Goal: Task Accomplishment & Management: Use online tool/utility

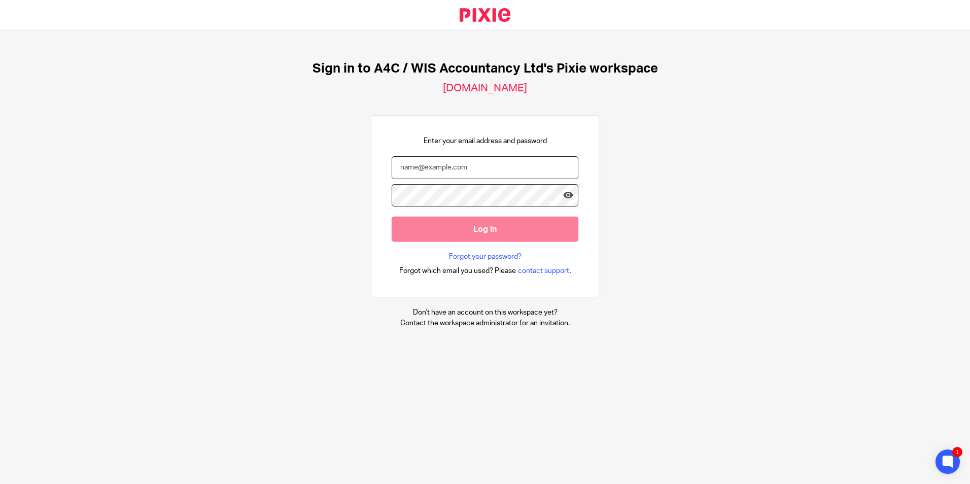
type input "[PERSON_NAME][EMAIL_ADDRESS][DOMAIN_NAME]"
click at [506, 230] on input "Log in" at bounding box center [485, 229] width 187 height 25
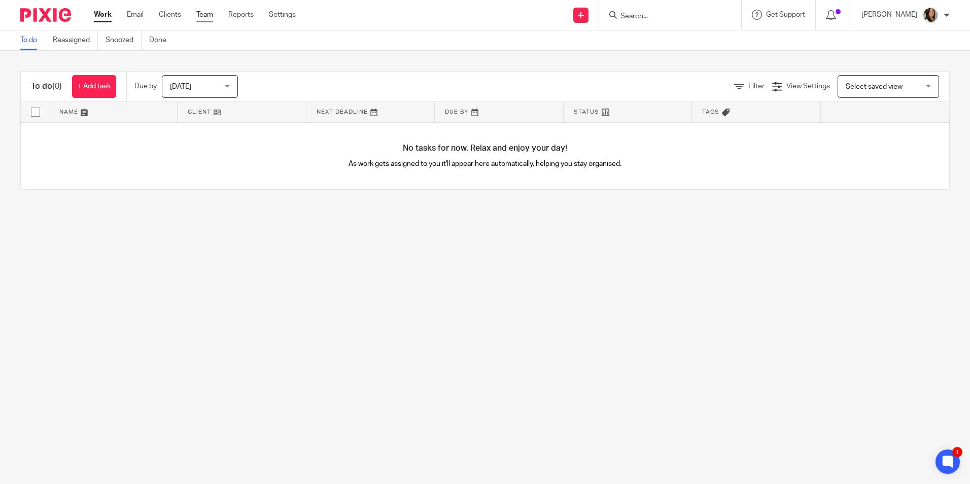
click at [198, 16] on link "Team" at bounding box center [204, 15] width 17 height 10
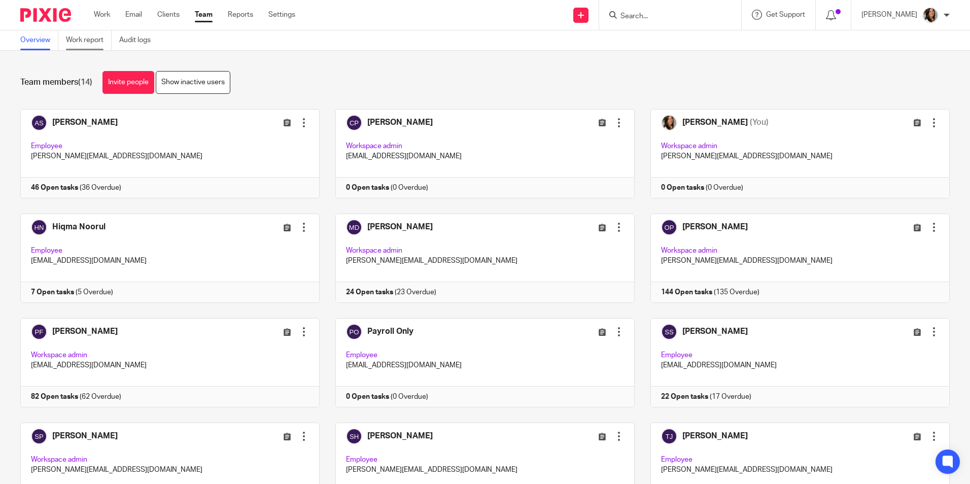
click at [98, 39] on link "Work report" at bounding box center [89, 40] width 46 height 20
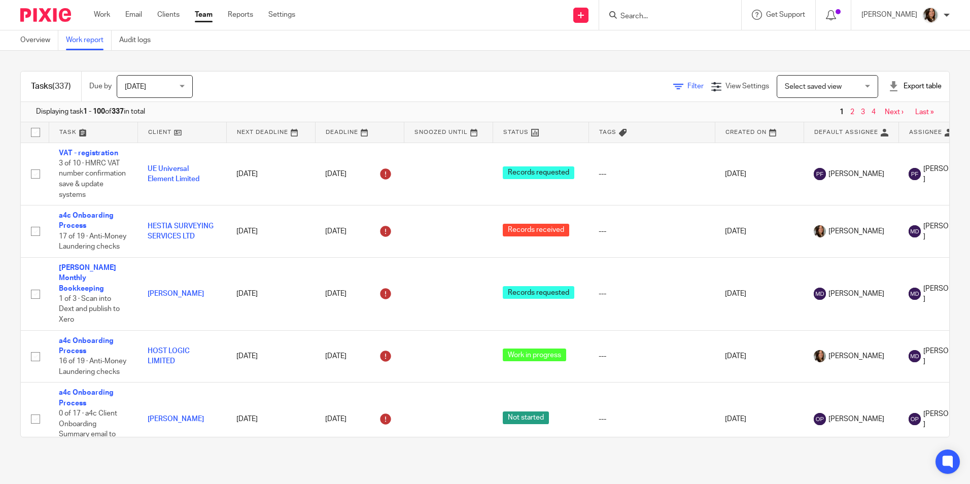
click at [688, 85] on span "Filter" at bounding box center [696, 86] width 16 height 7
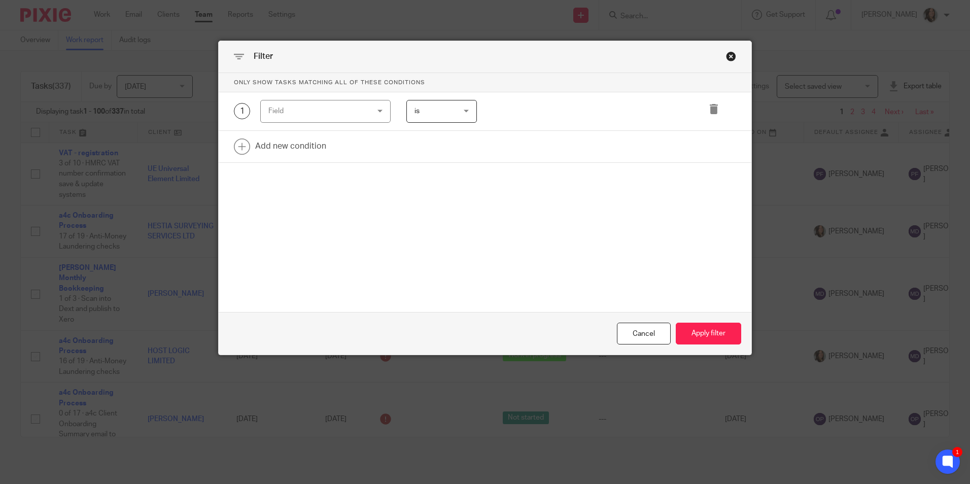
click at [367, 111] on div "Field" at bounding box center [325, 111] width 130 height 23
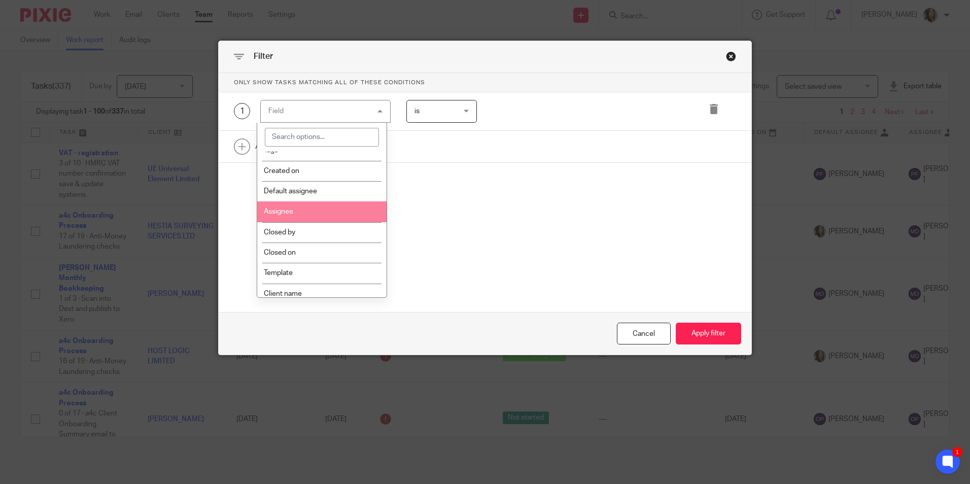
scroll to position [102, 0]
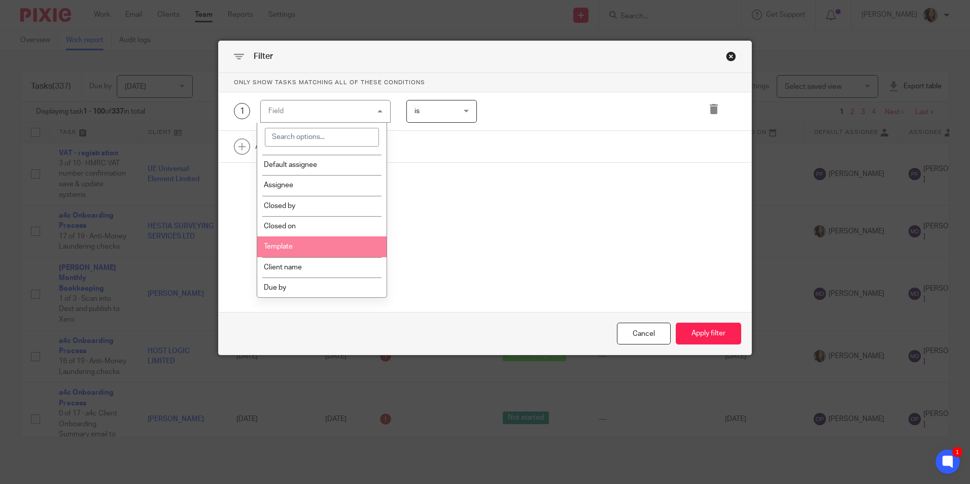
click at [342, 238] on li "Template" at bounding box center [321, 247] width 129 height 20
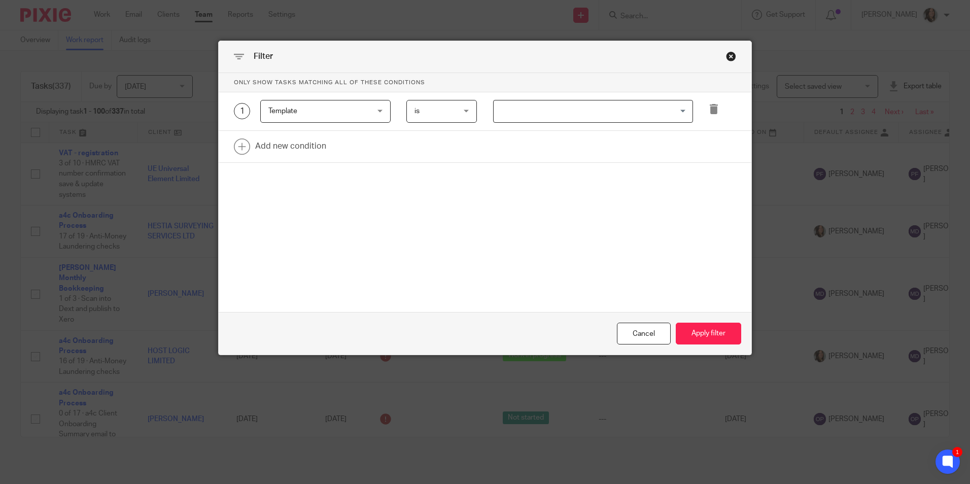
click at [523, 113] on input "Search for option" at bounding box center [591, 112] width 192 height 18
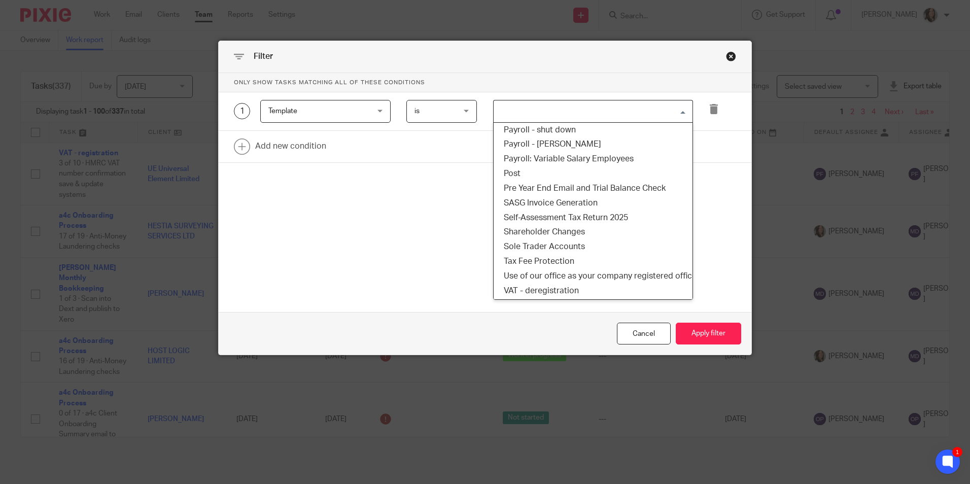
scroll to position [660, 0]
click at [548, 220] on li "Self-Assessment Tax Return 2025" at bounding box center [593, 219] width 199 height 15
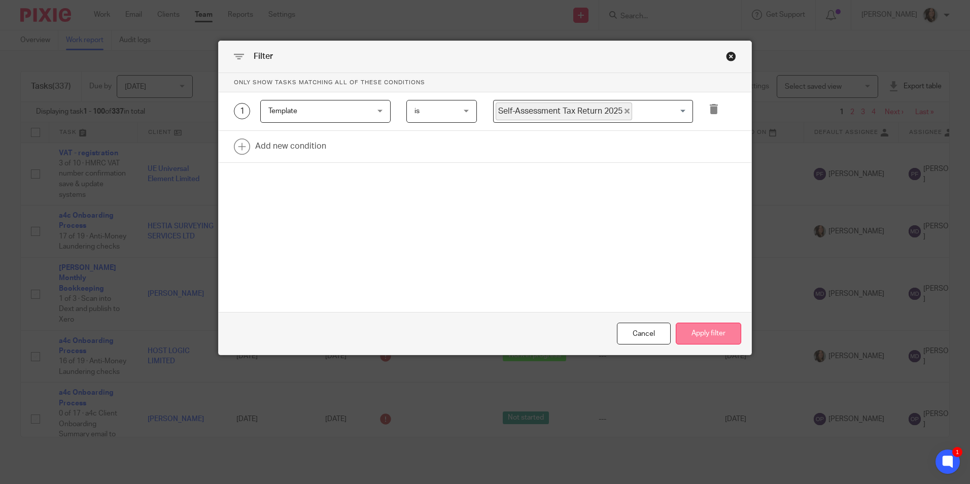
click at [705, 338] on button "Apply filter" at bounding box center [708, 334] width 65 height 22
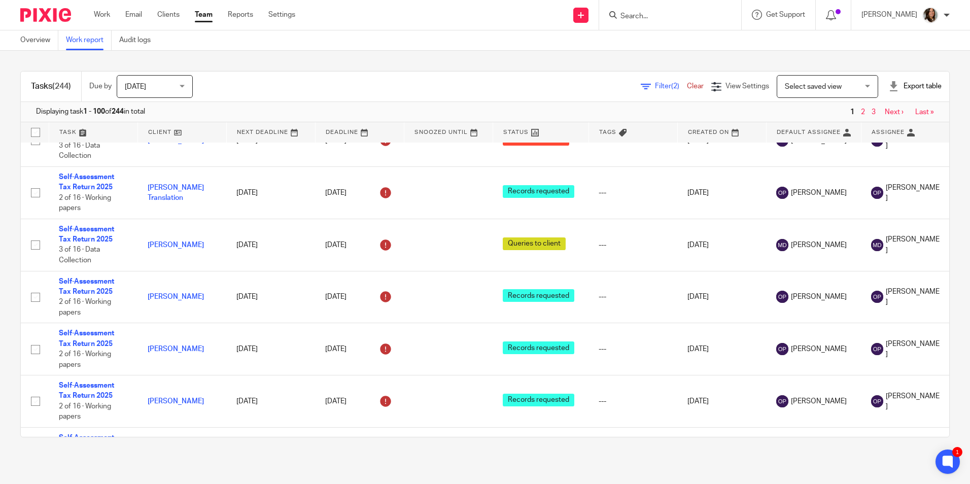
scroll to position [3654, 0]
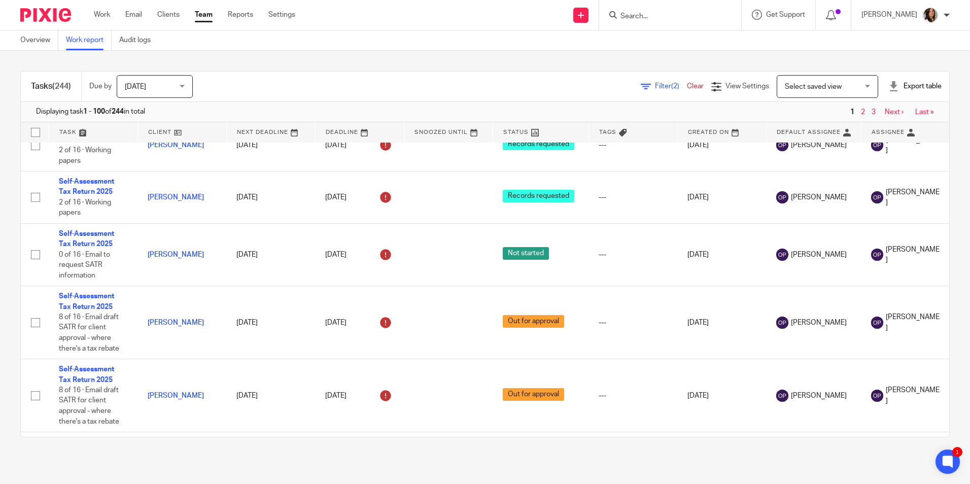
click at [655, 86] on span "Filter (2)" at bounding box center [671, 86] width 32 height 7
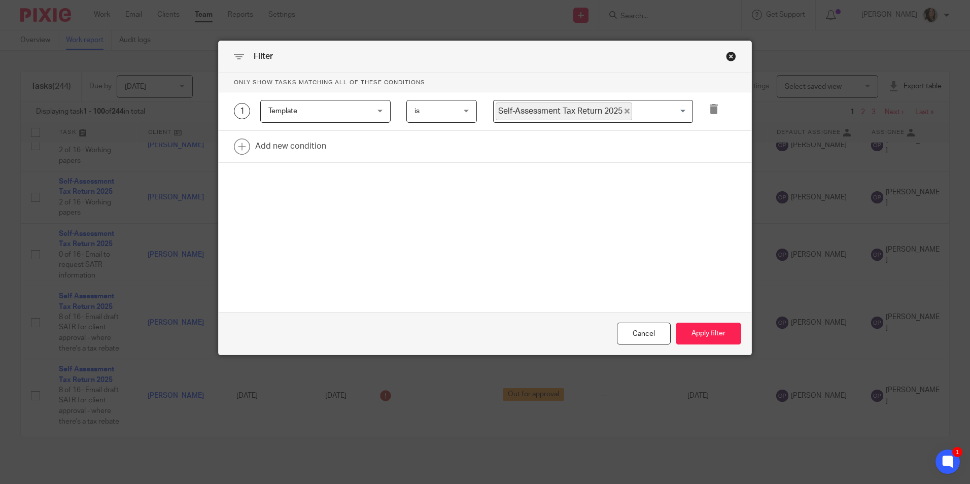
click at [673, 110] on input "Search for option" at bounding box center [660, 112] width 54 height 18
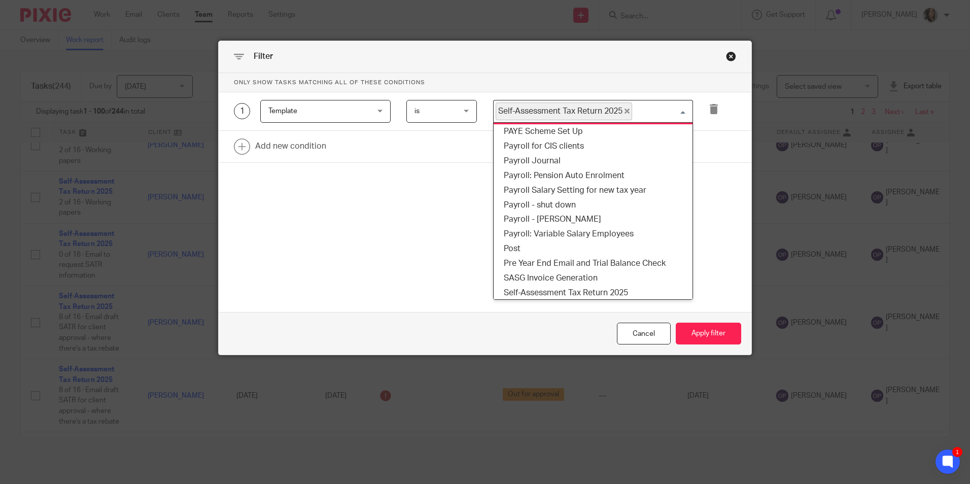
scroll to position [574, 0]
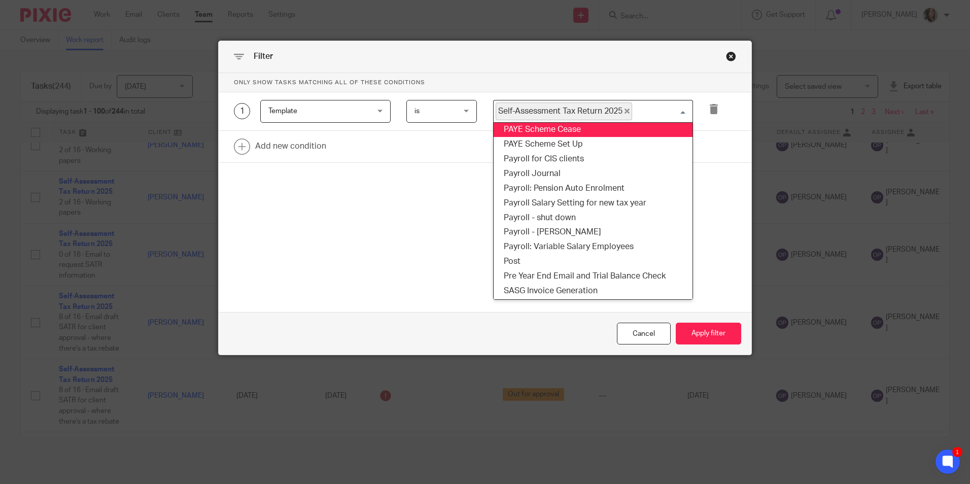
click at [625, 110] on icon "Deselect Self-Assessment Tax Return 2025" at bounding box center [627, 111] width 5 height 5
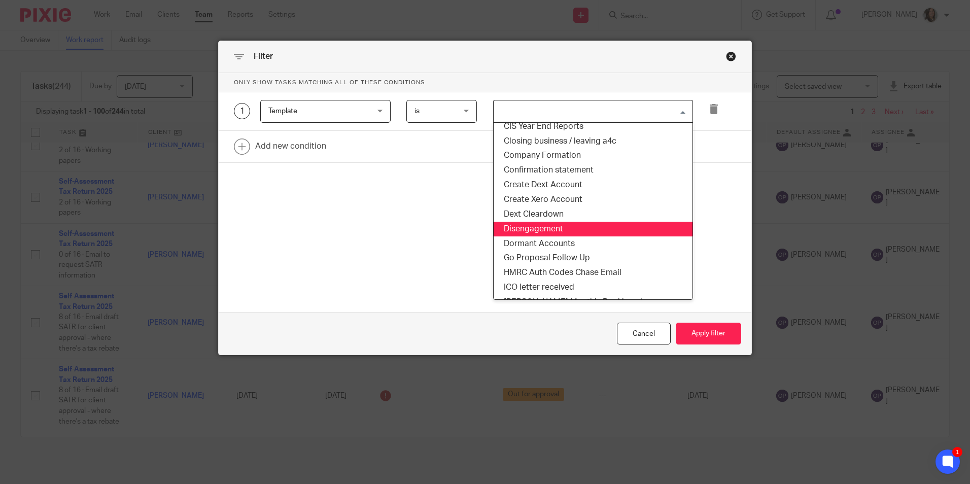
scroll to position [269, 0]
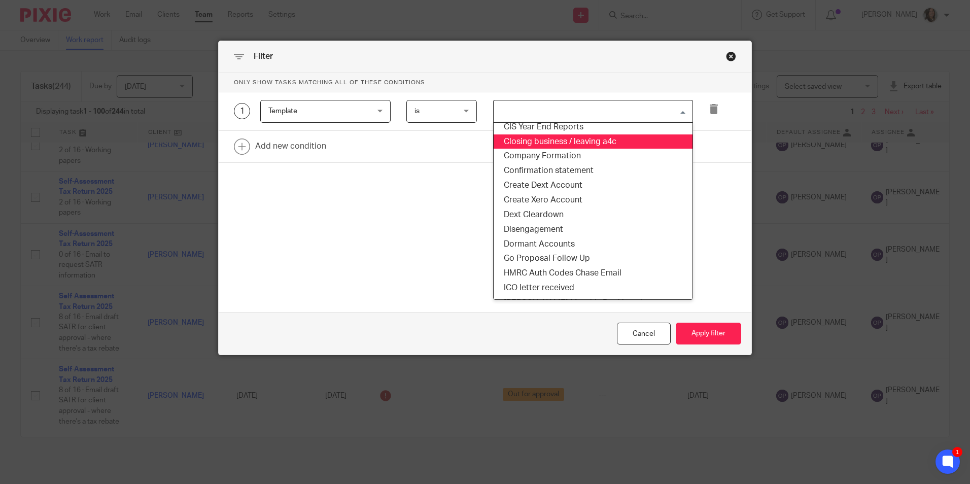
click at [606, 143] on li "Closing business / leaving a4c" at bounding box center [593, 142] width 199 height 15
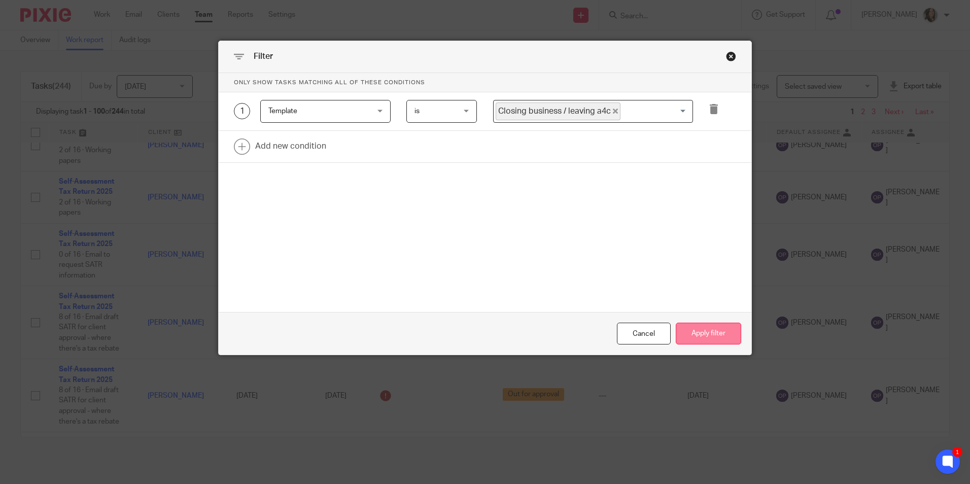
click at [704, 336] on button "Apply filter" at bounding box center [708, 334] width 65 height 22
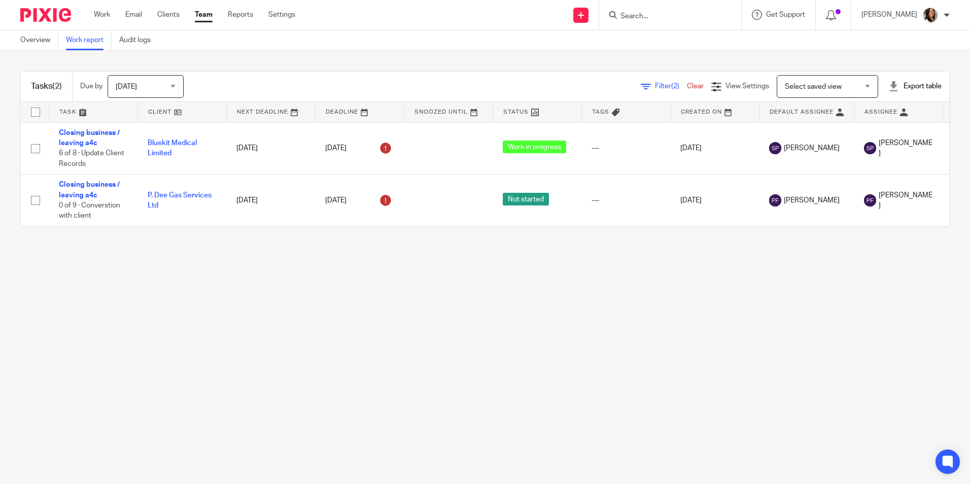
click at [177, 87] on div "[DATE] [DATE]" at bounding box center [146, 86] width 76 height 23
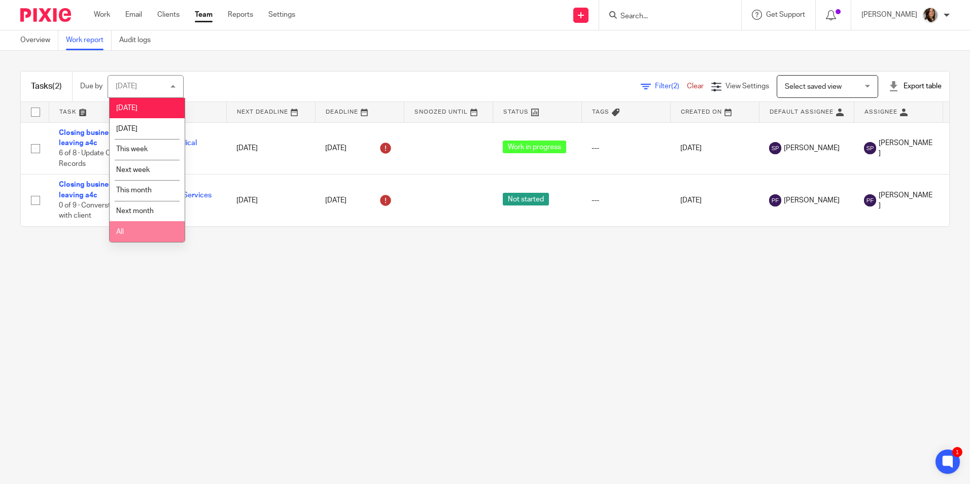
click at [144, 225] on li "All" at bounding box center [147, 231] width 75 height 21
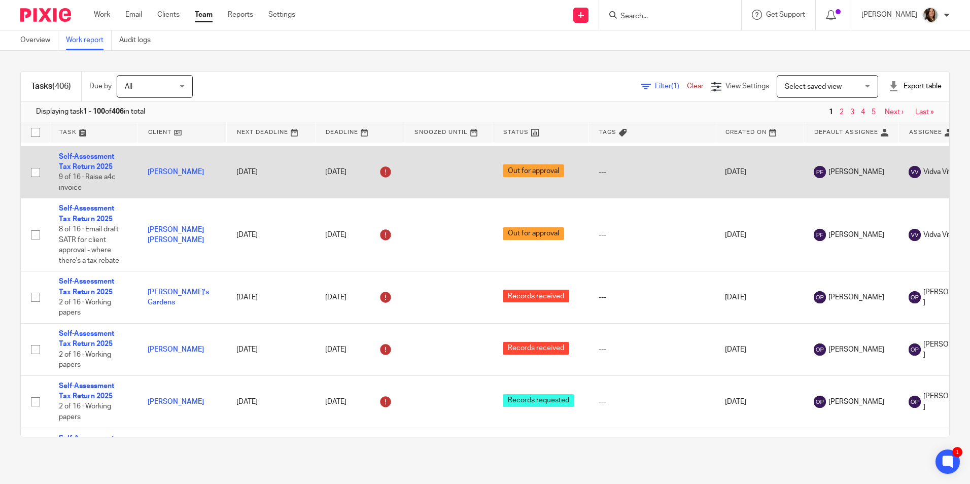
scroll to position [964, 0]
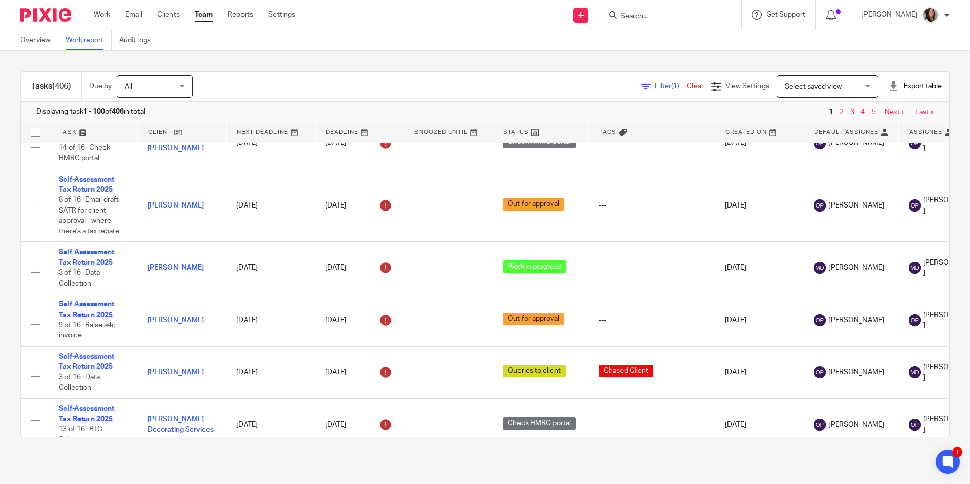
click at [641, 89] on link "Filter (1)" at bounding box center [664, 86] width 46 height 7
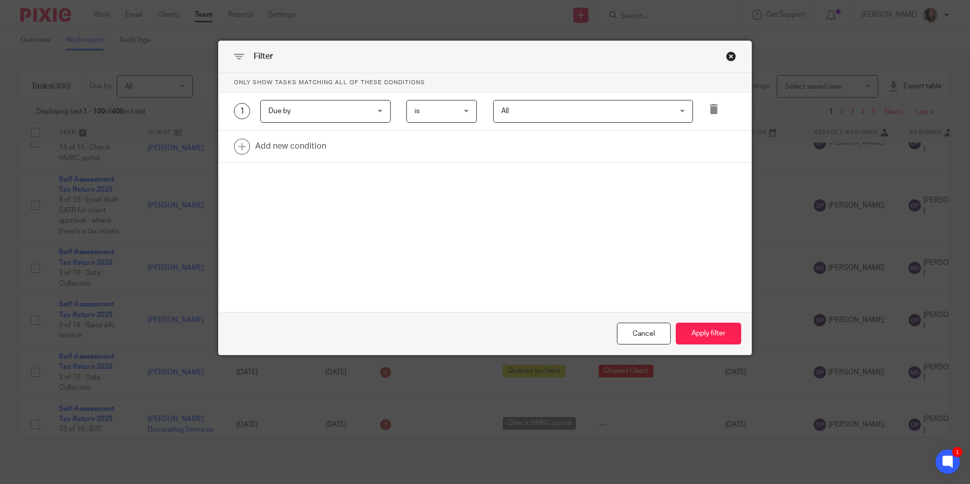
click at [726, 56] on div "Close this dialog window" at bounding box center [731, 56] width 10 height 10
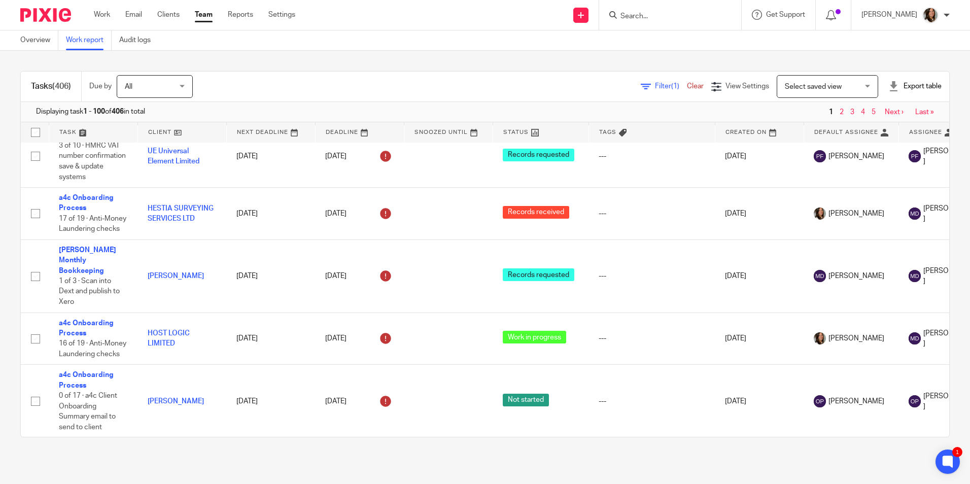
scroll to position [0, 0]
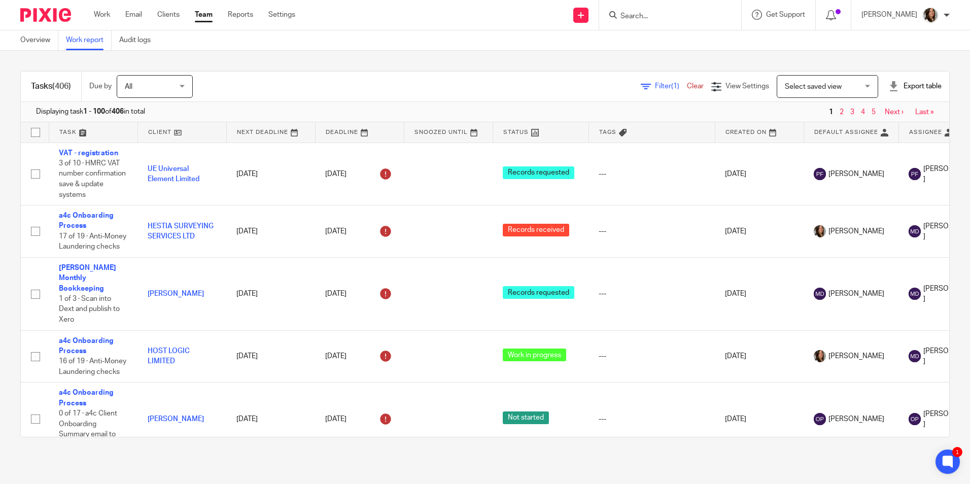
click at [655, 85] on span "Filter (1)" at bounding box center [671, 86] width 32 height 7
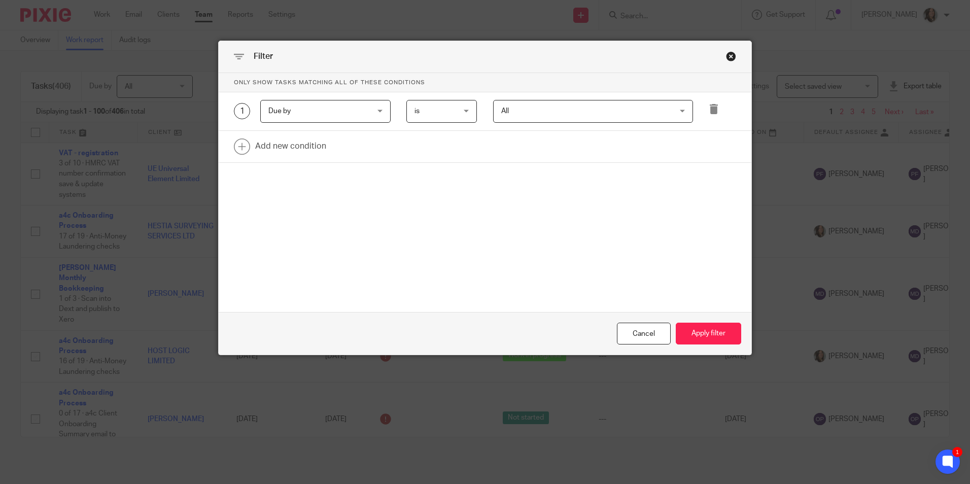
click at [362, 112] on span "Due by" at bounding box center [317, 110] width 97 height 21
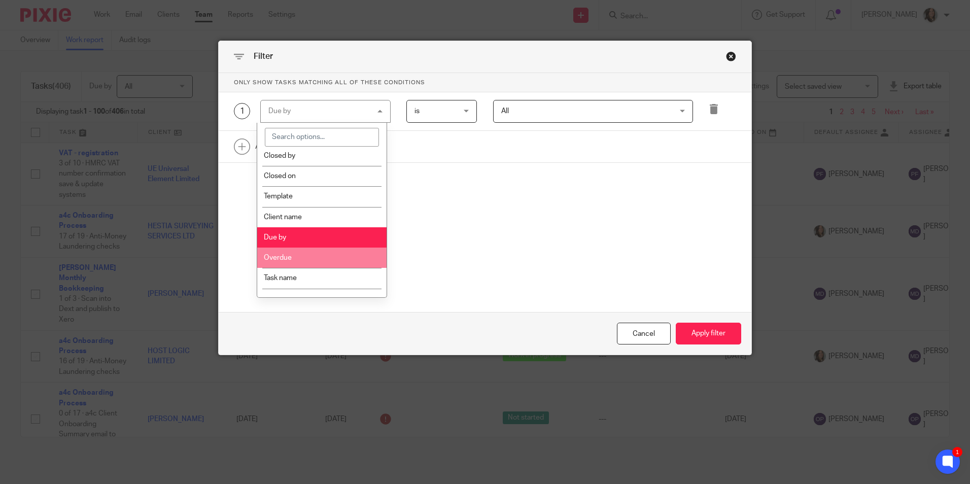
scroll to position [152, 0]
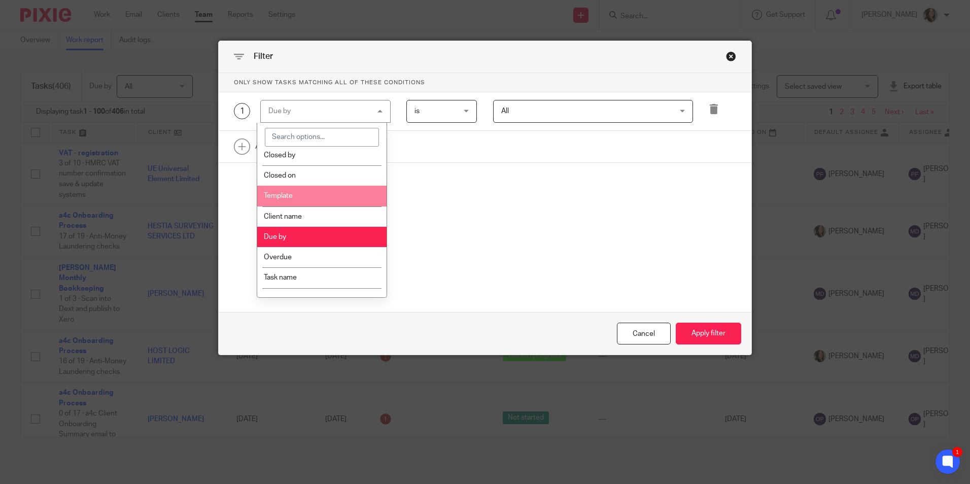
click at [309, 203] on li "Template" at bounding box center [321, 196] width 129 height 20
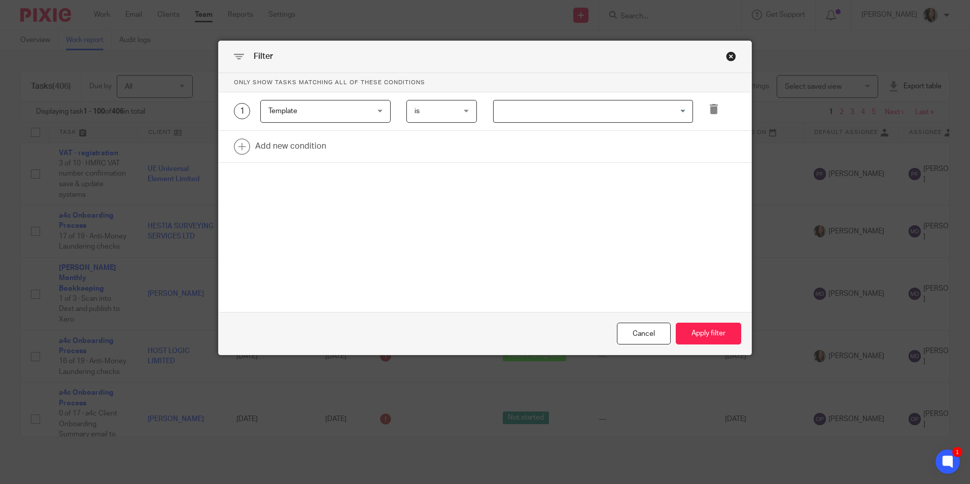
click at [558, 117] on input "Search for option" at bounding box center [591, 112] width 192 height 18
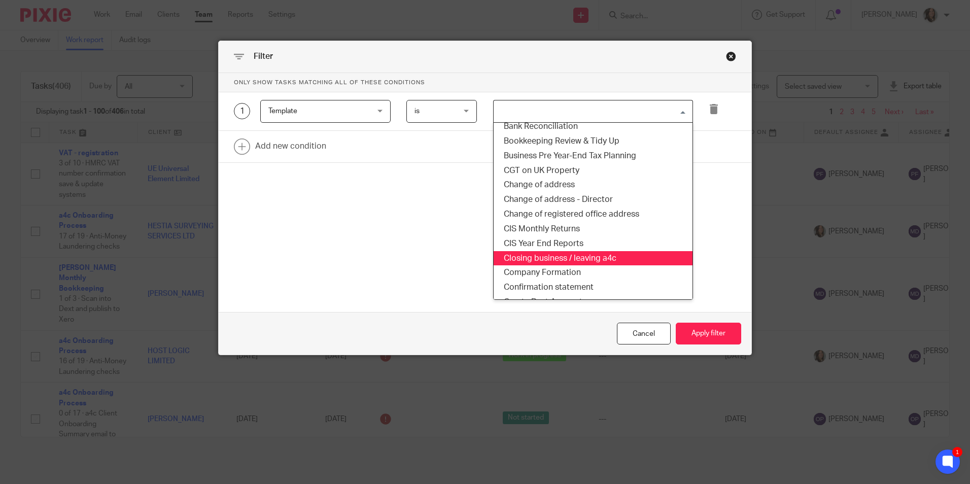
click at [563, 252] on li "Closing business / leaving a4c" at bounding box center [593, 258] width 199 height 15
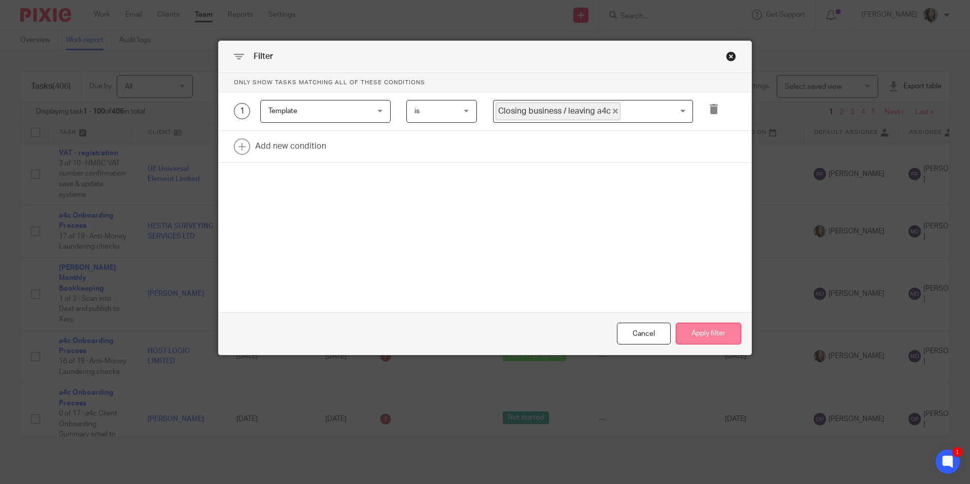
click at [706, 336] on button "Apply filter" at bounding box center [708, 334] width 65 height 22
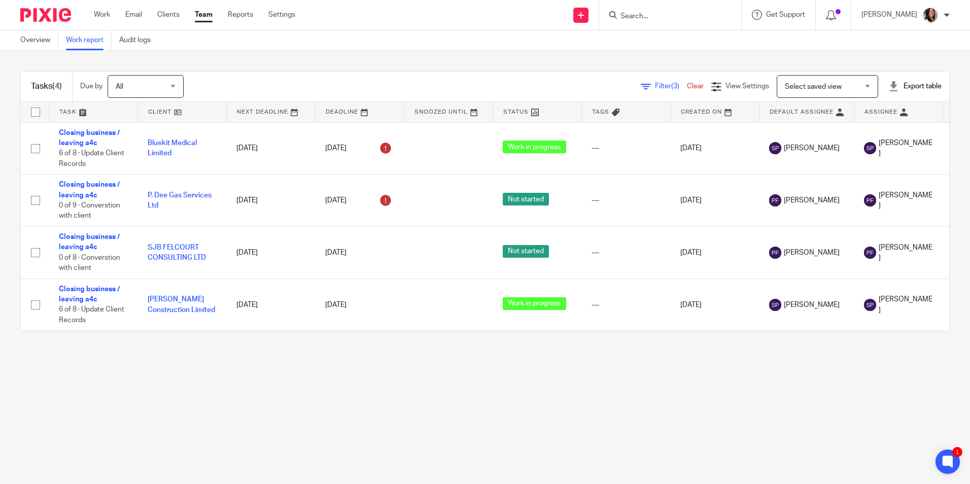
click at [173, 85] on div "All All" at bounding box center [146, 86] width 76 height 23
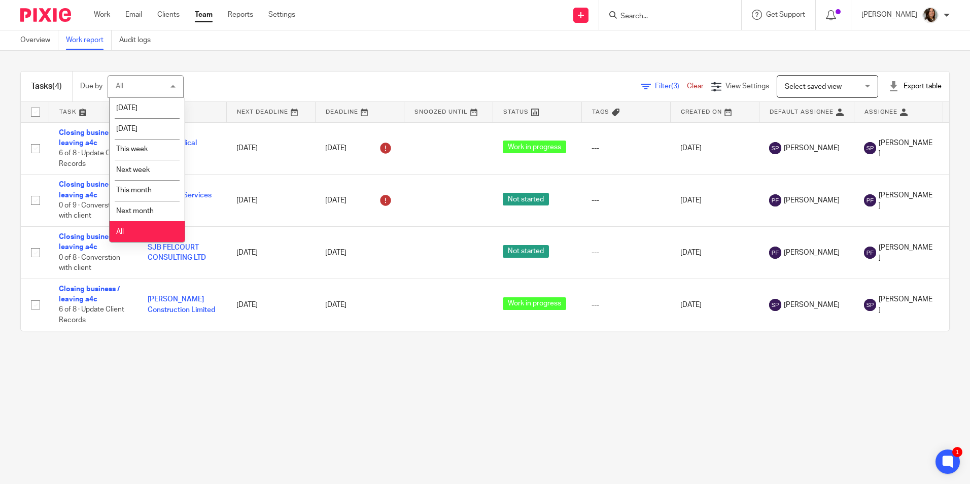
click at [148, 232] on li "All" at bounding box center [147, 231] width 75 height 21
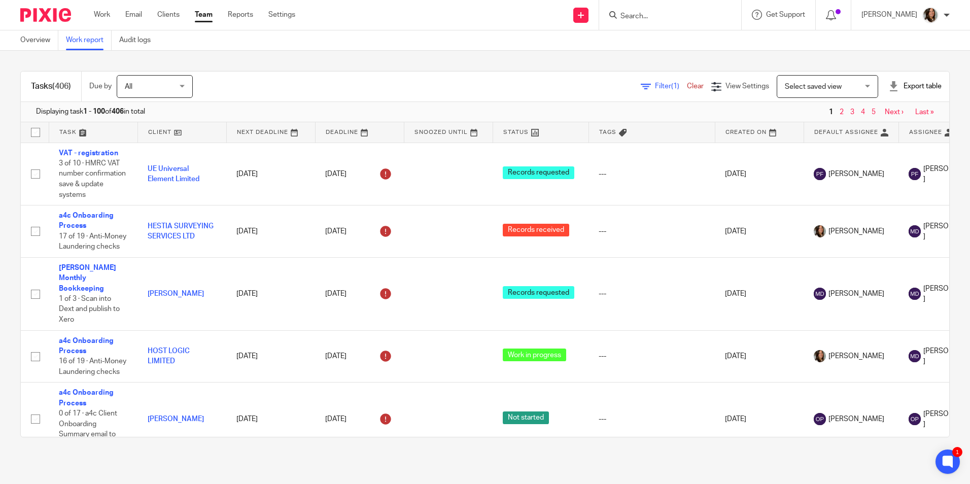
click at [641, 83] on icon at bounding box center [646, 87] width 10 height 10
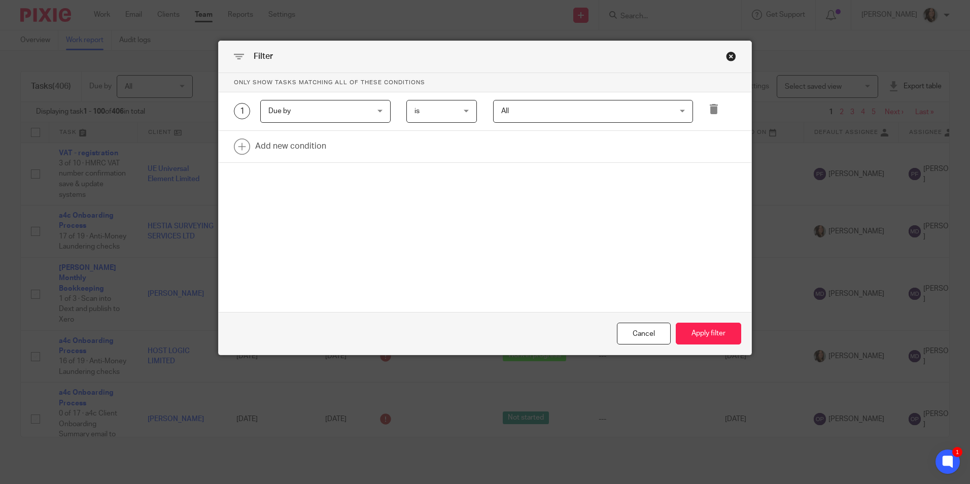
click at [346, 109] on span "Due by" at bounding box center [317, 110] width 97 height 21
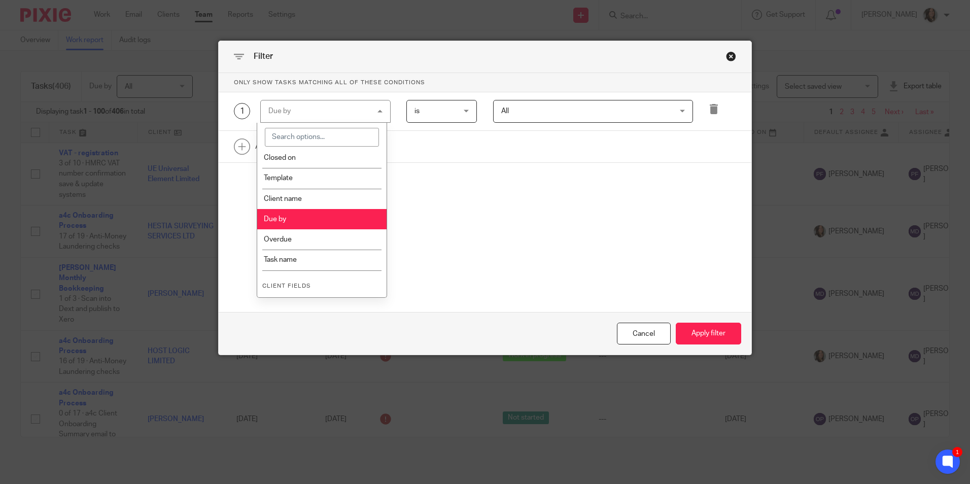
scroll to position [152, 0]
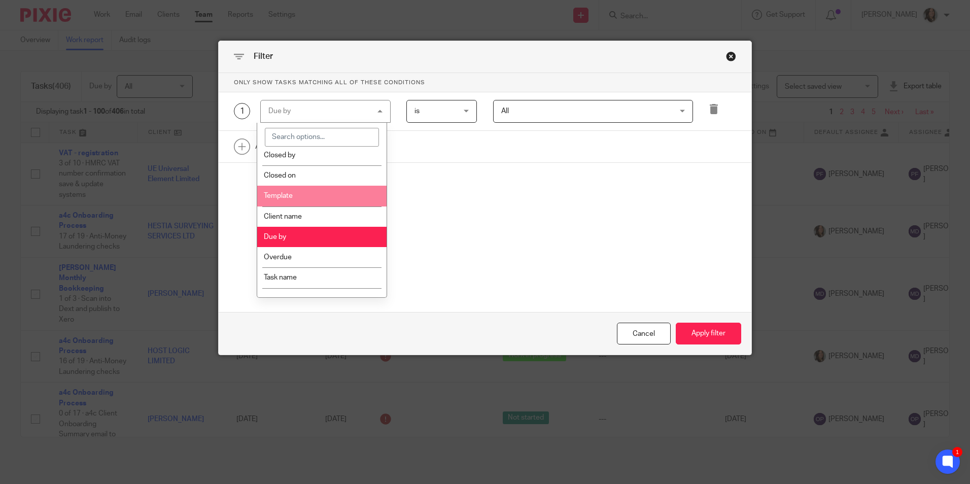
click at [322, 192] on li "Template" at bounding box center [321, 196] width 129 height 20
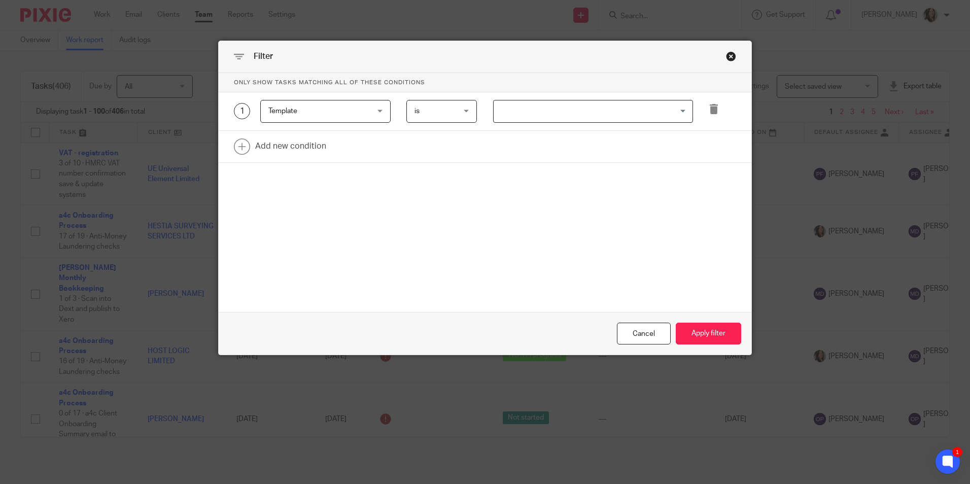
click at [531, 108] on input "Search for option" at bounding box center [591, 112] width 192 height 18
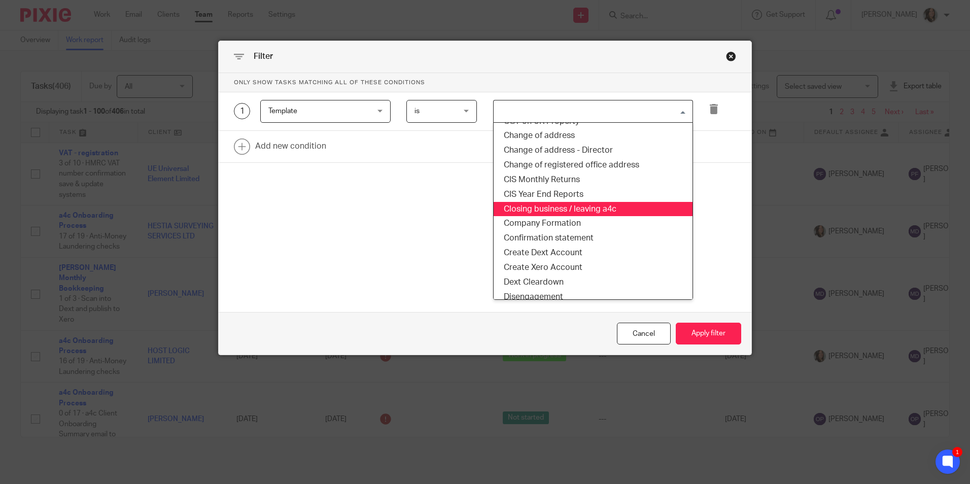
scroll to position [203, 0]
click at [554, 207] on li "Closing business / leaving a4c" at bounding box center [593, 207] width 199 height 15
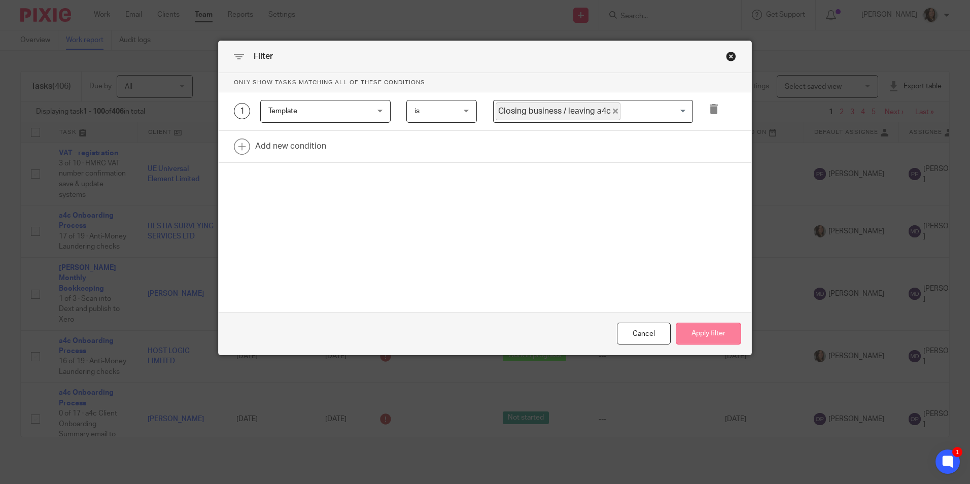
click at [693, 329] on button "Apply filter" at bounding box center [708, 334] width 65 height 22
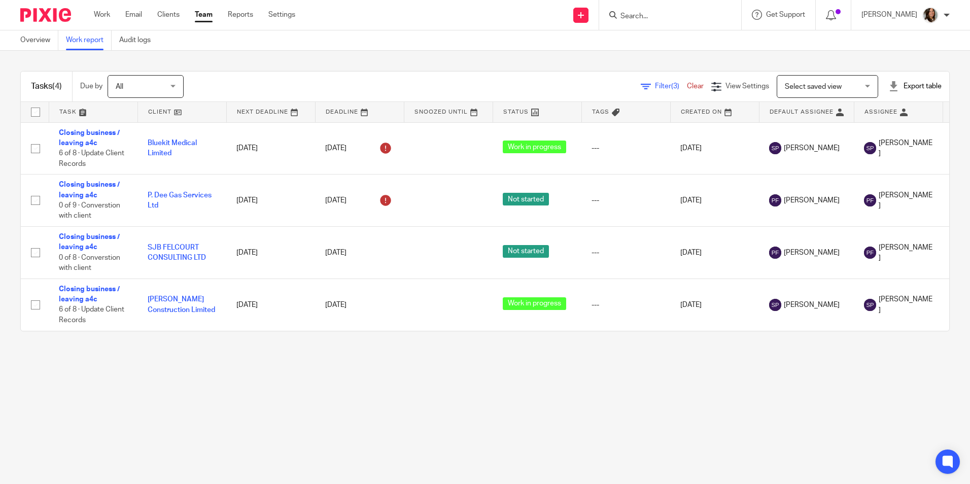
click at [858, 84] on div "Select saved view Select saved view" at bounding box center [828, 86] width 102 height 23
click at [645, 82] on div "Filter (3) Clear" at bounding box center [676, 86] width 71 height 11
click at [655, 85] on span "Filter (3)" at bounding box center [671, 86] width 32 height 7
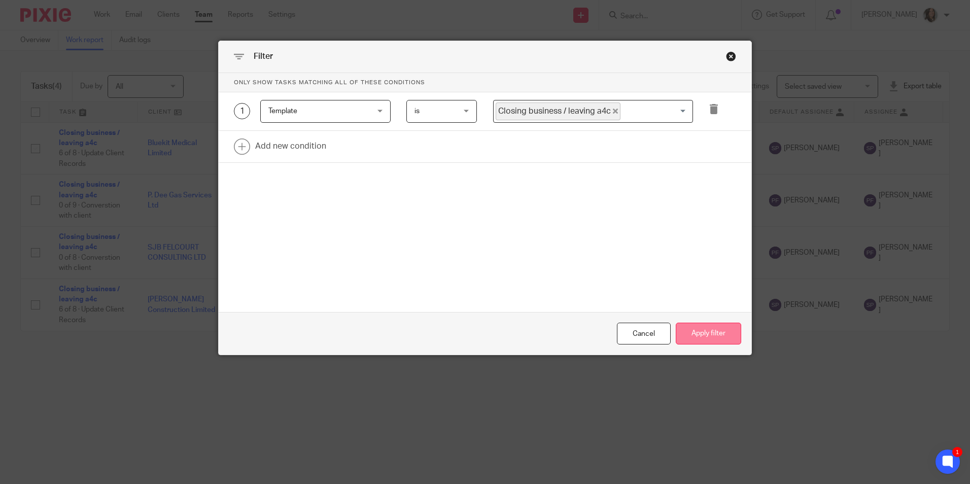
click at [704, 330] on button "Apply filter" at bounding box center [708, 334] width 65 height 22
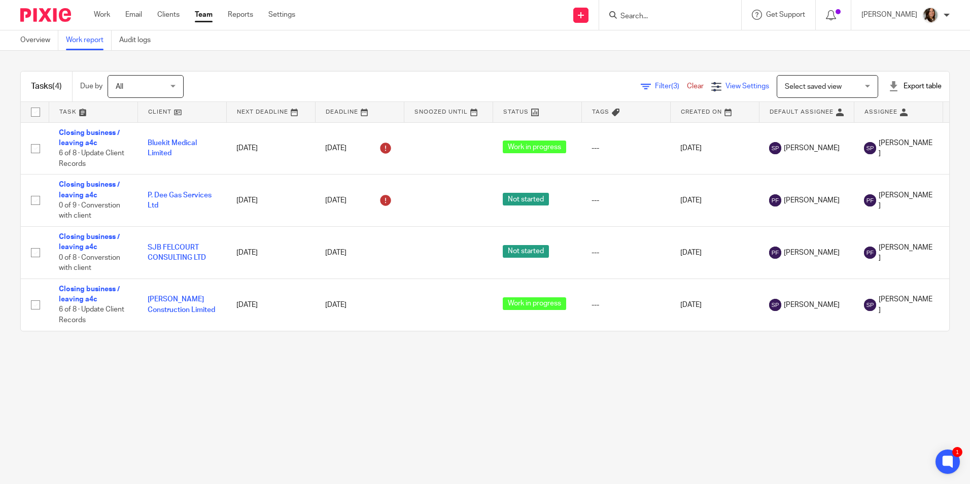
click at [712, 83] on icon at bounding box center [717, 87] width 10 height 10
click at [677, 153] on span "Manage saved views" at bounding box center [683, 154] width 65 height 7
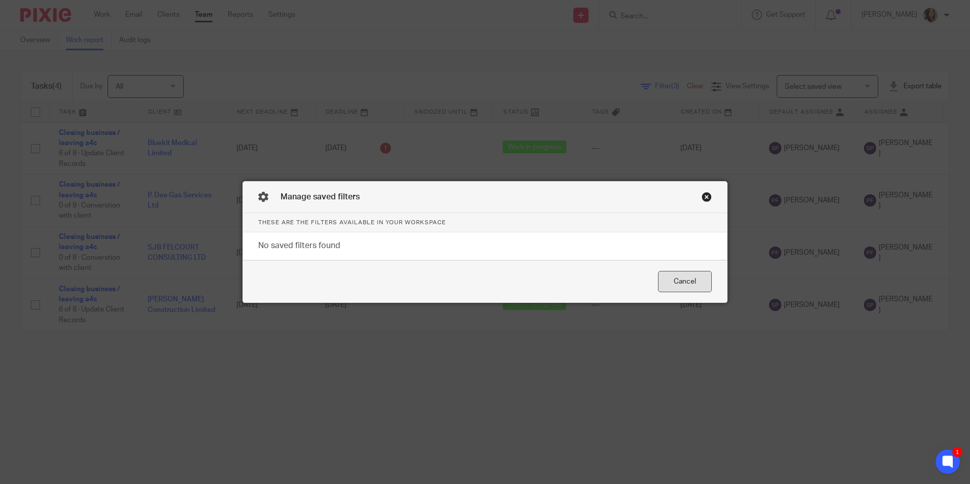
click at [670, 281] on div "Cancel" at bounding box center [685, 282] width 54 height 22
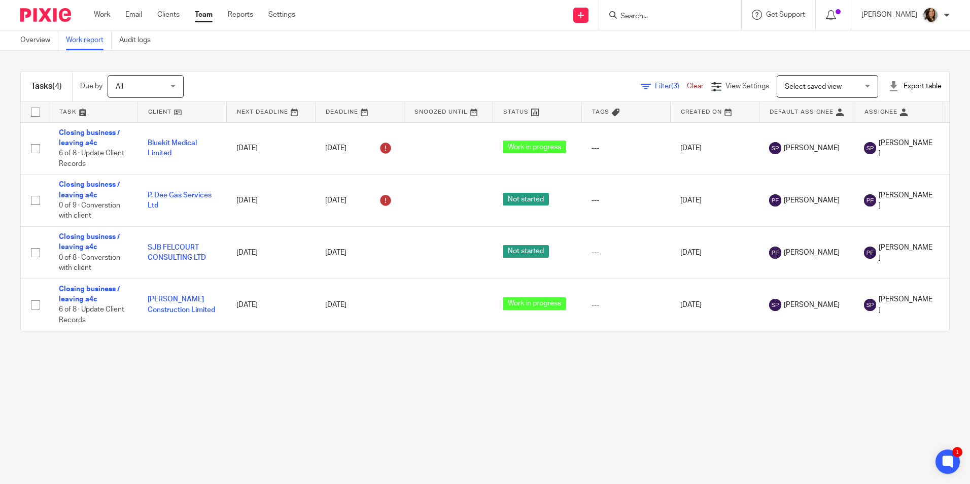
click at [830, 82] on span "Select saved view" at bounding box center [822, 86] width 74 height 21
click at [831, 82] on div "Select saved view Select saved view" at bounding box center [828, 86] width 102 height 23
